Goal: Find contact information: Find contact information

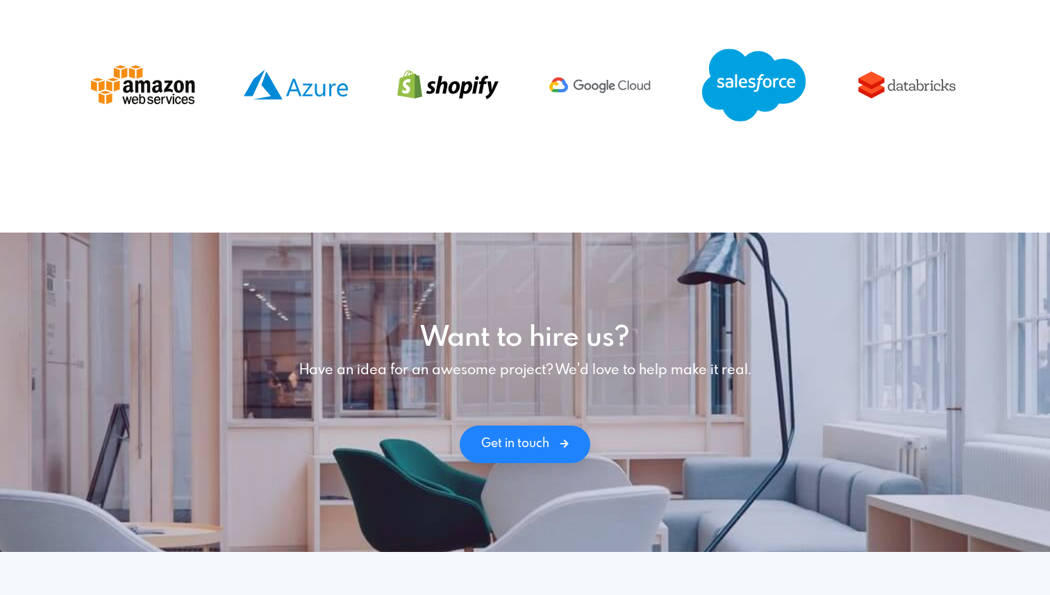
scroll to position [1962, 0]
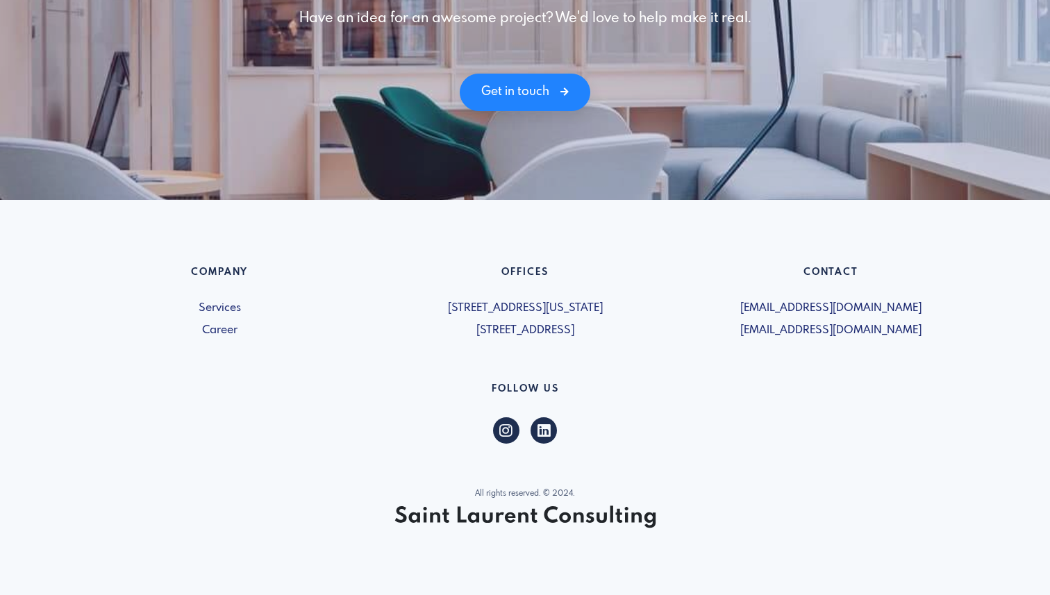
drag, startPoint x: 929, startPoint y: 335, endPoint x: 737, endPoint y: 334, distance: 192.3
click at [737, 334] on span "[EMAIL_ADDRESS][DOMAIN_NAME]" at bounding box center [830, 330] width 289 height 17
copy span "[EMAIL_ADDRESS][DOMAIN_NAME]"
click at [217, 330] on link "Career" at bounding box center [219, 330] width 289 height 17
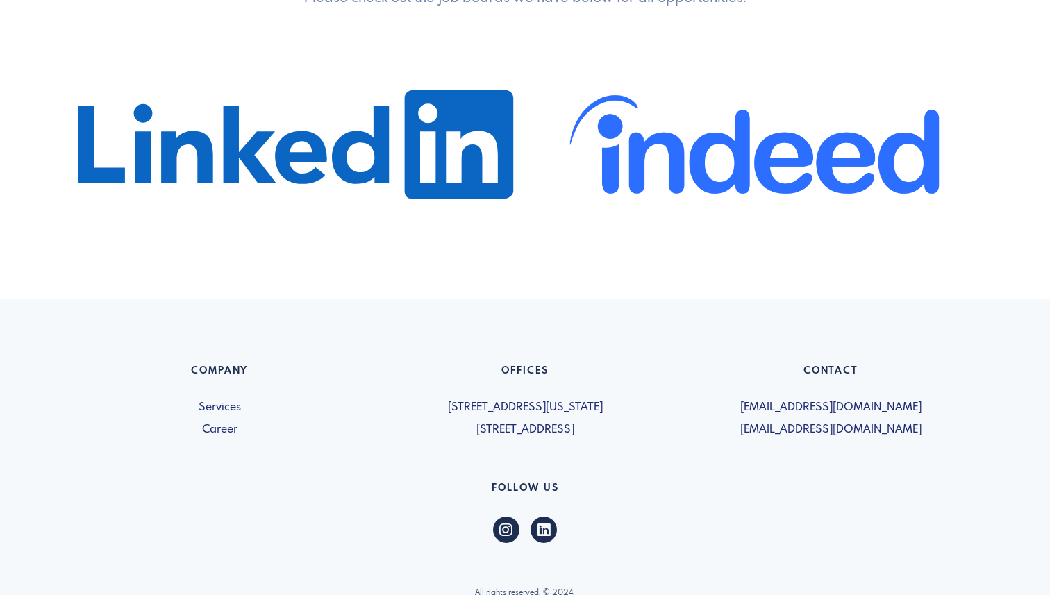
scroll to position [841, 0]
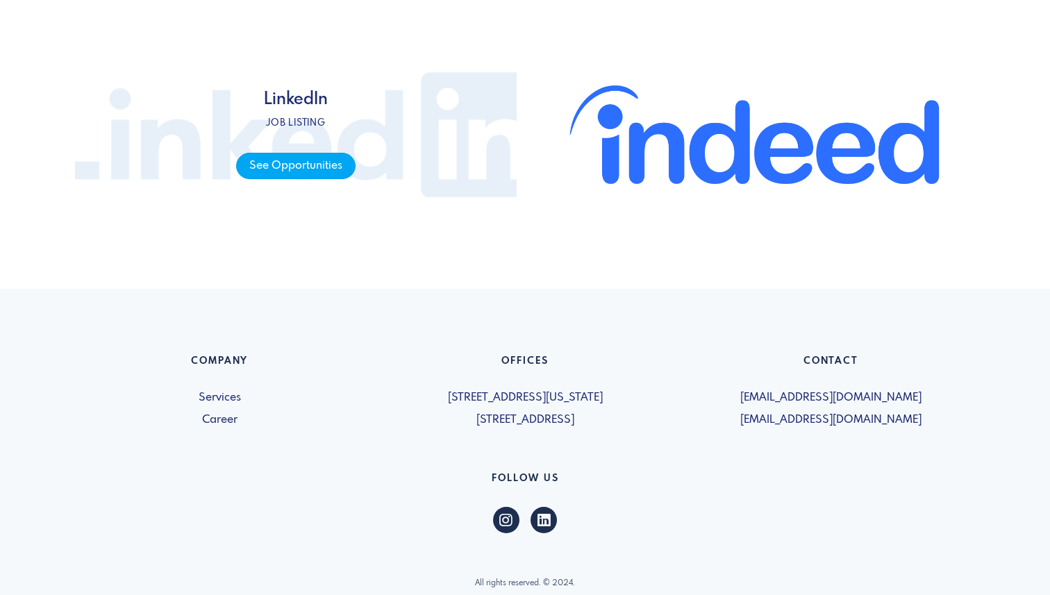
click at [300, 159] on span "See Opportunities" at bounding box center [295, 166] width 119 height 27
